Goal: Check status: Check status

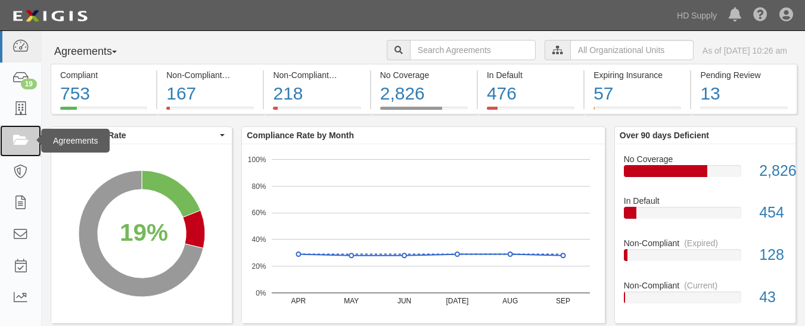
click at [11, 145] on link at bounding box center [20, 141] width 41 height 32
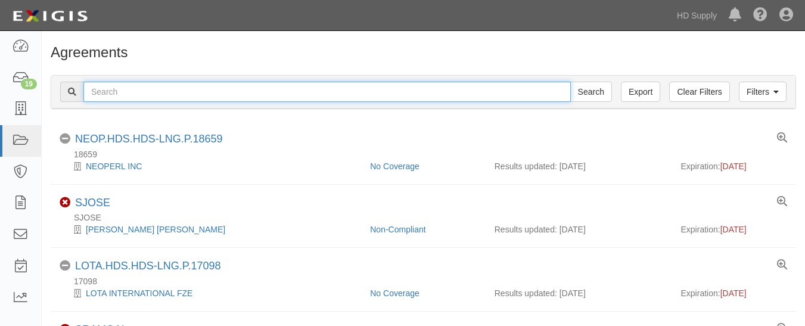
click at [154, 97] on input "text" at bounding box center [326, 92] width 487 height 20
paste input "TNZ Services LLC"
click at [154, 97] on input "TNZ Services LLC" at bounding box center [326, 92] width 487 height 20
click at [263, 86] on input "TNZ Services LLC" at bounding box center [326, 92] width 487 height 20
type input "TNZ Services LLC"
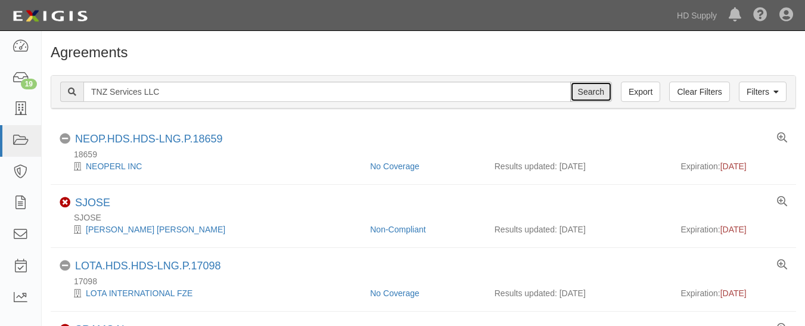
click at [597, 98] on input "Search" at bounding box center [591, 92] width 42 height 20
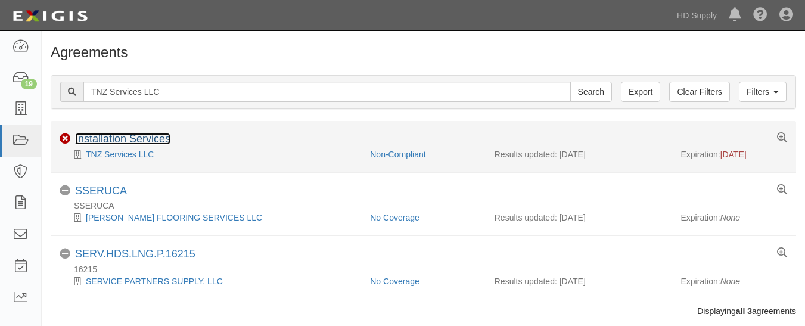
click at [103, 138] on link "Installation Services" at bounding box center [122, 139] width 95 height 12
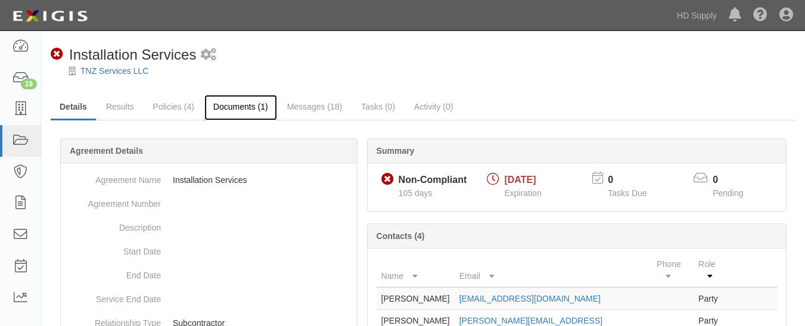
click at [241, 113] on link "Documents (1)" at bounding box center [240, 108] width 73 height 26
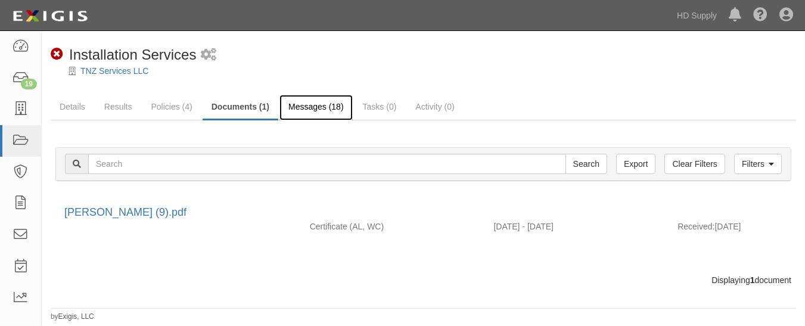
click at [303, 114] on link "Messages (18)" at bounding box center [315, 108] width 73 height 26
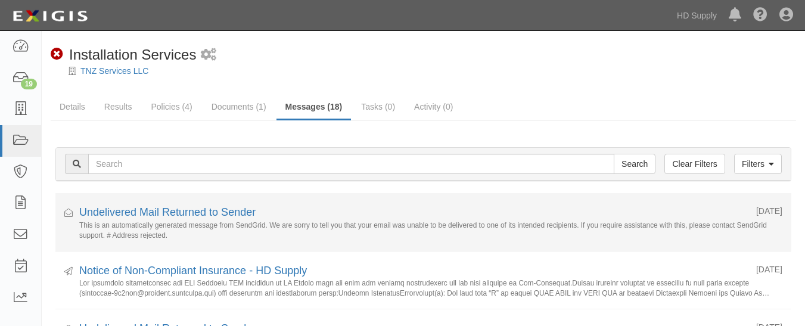
scroll to position [1, 0]
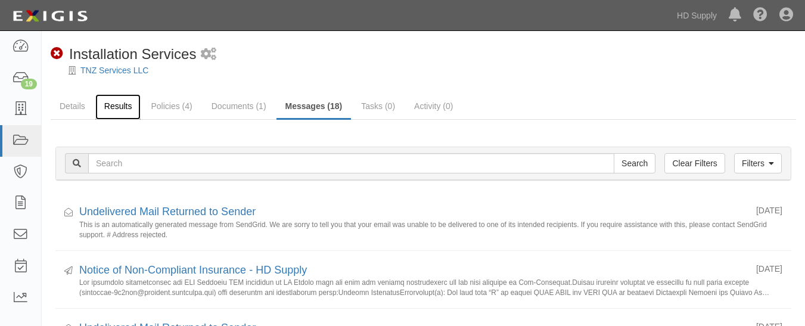
click at [118, 108] on link "Results" at bounding box center [118, 107] width 46 height 26
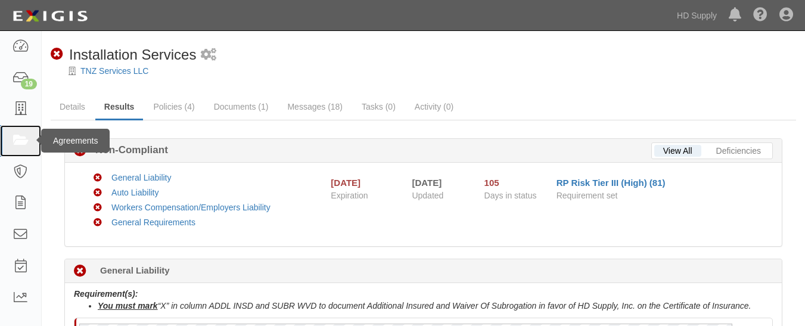
click at [28, 147] on icon at bounding box center [20, 141] width 17 height 14
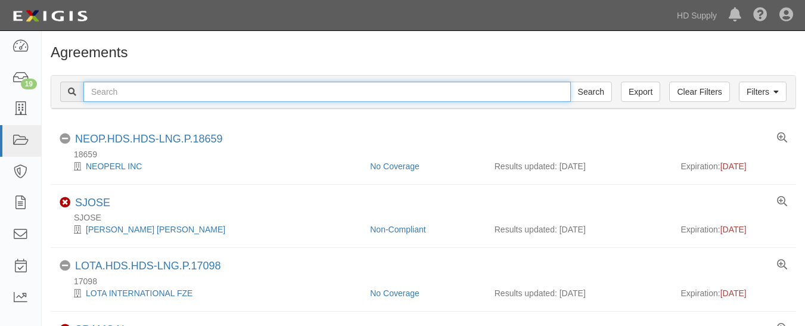
click at [163, 90] on input "text" at bounding box center [326, 92] width 487 height 20
paste input "Rheia Verve,LLC DBA ALL Best Cabinet"
type input "Rheia Verve,LLC DBA ALL Best Cabinet"
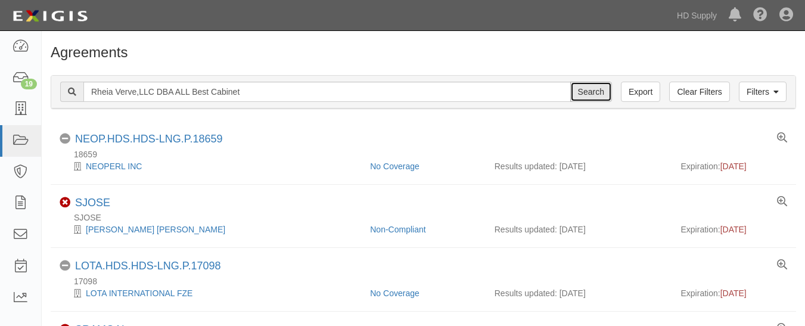
click at [586, 92] on input "Search" at bounding box center [591, 92] width 42 height 20
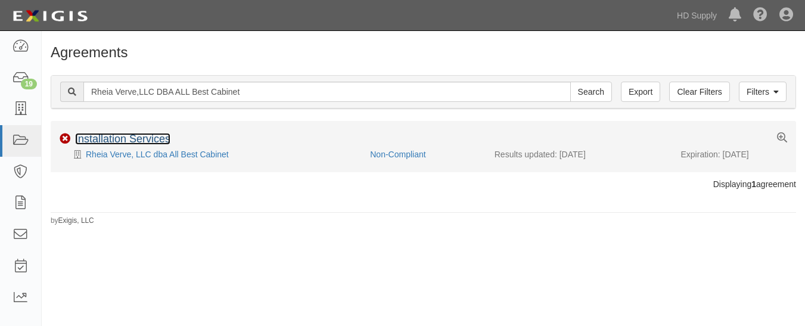
click at [144, 144] on link "Installation Services" at bounding box center [122, 139] width 95 height 12
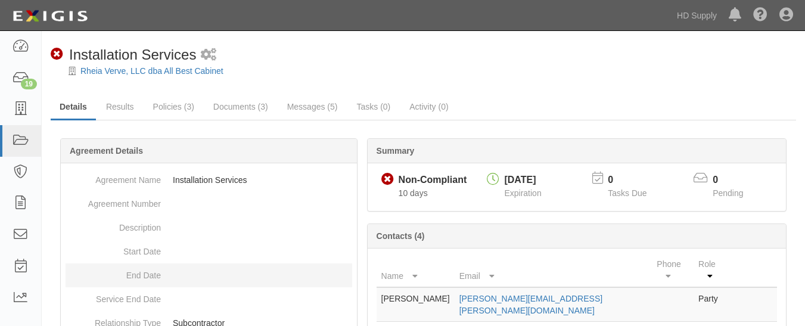
scroll to position [46, 0]
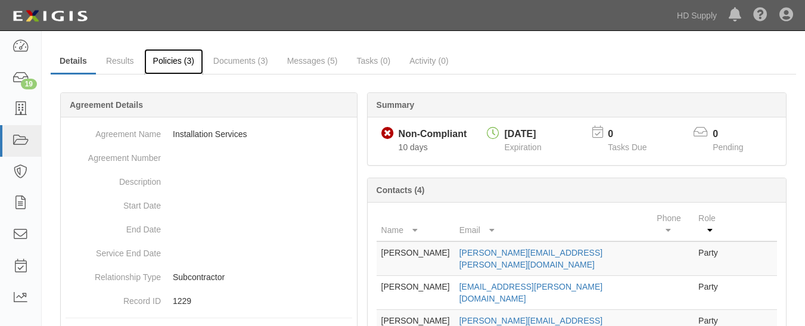
click at [176, 60] on link "Policies (3)" at bounding box center [173, 62] width 59 height 26
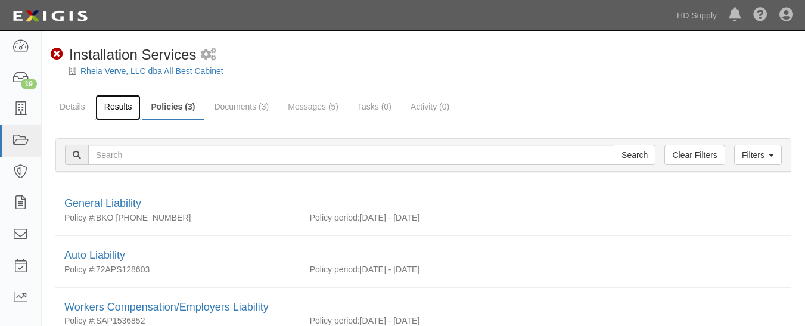
click at [116, 103] on link "Results" at bounding box center [118, 108] width 46 height 26
